Goal: Find specific page/section: Find specific page/section

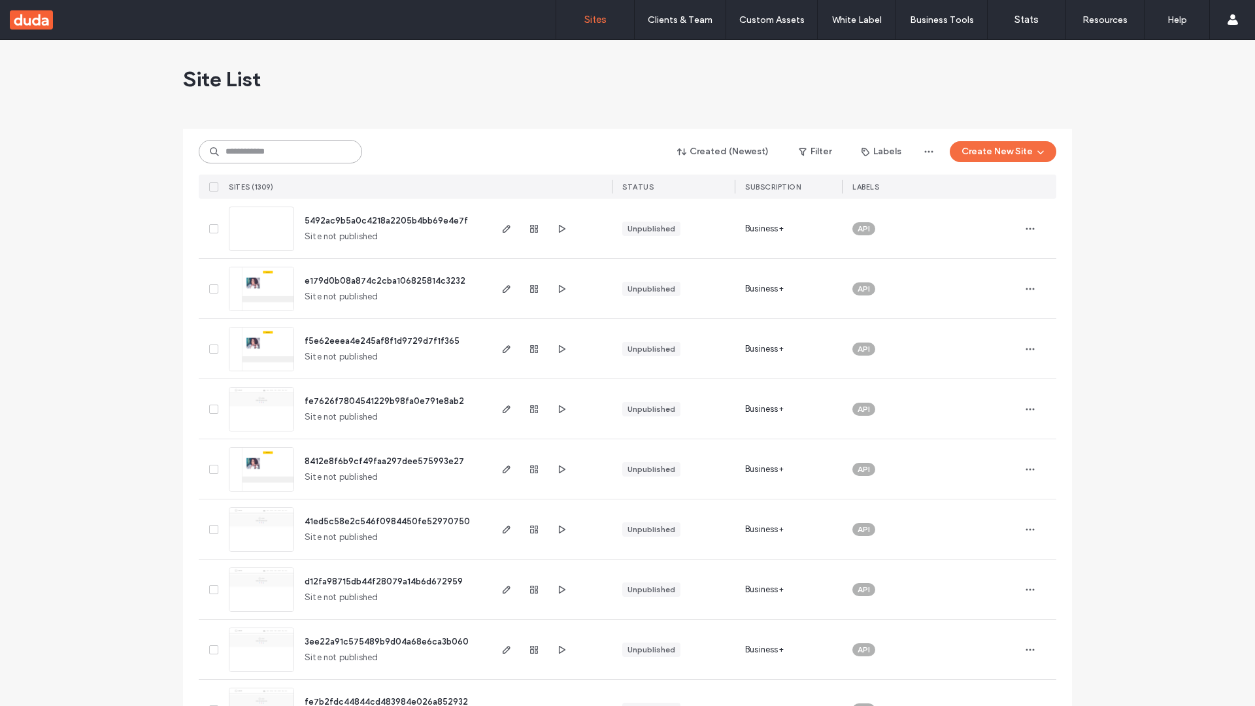
click at [280, 152] on input at bounding box center [280, 152] width 163 height 24
type input "**********"
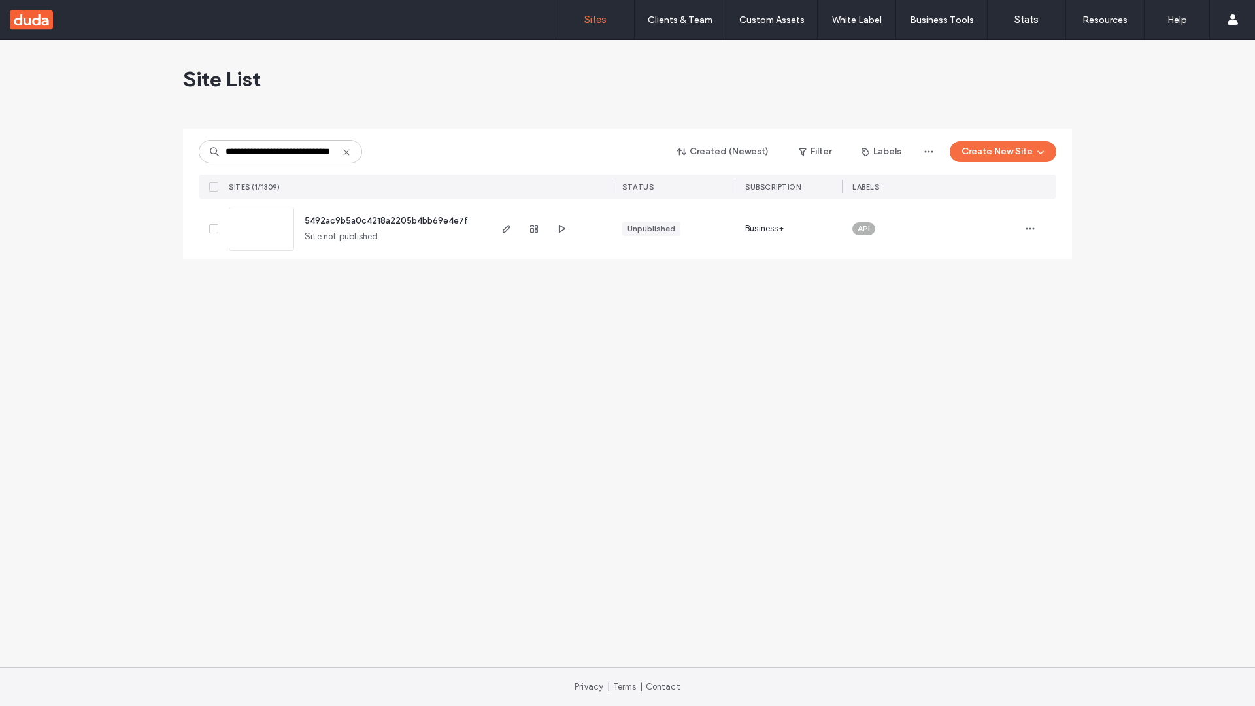
click at [388, 220] on span "5492ac9b5a0c4218a2205b4bb69e4e7f" at bounding box center [386, 221] width 163 height 10
